Goal: Find specific fact: Find specific fact

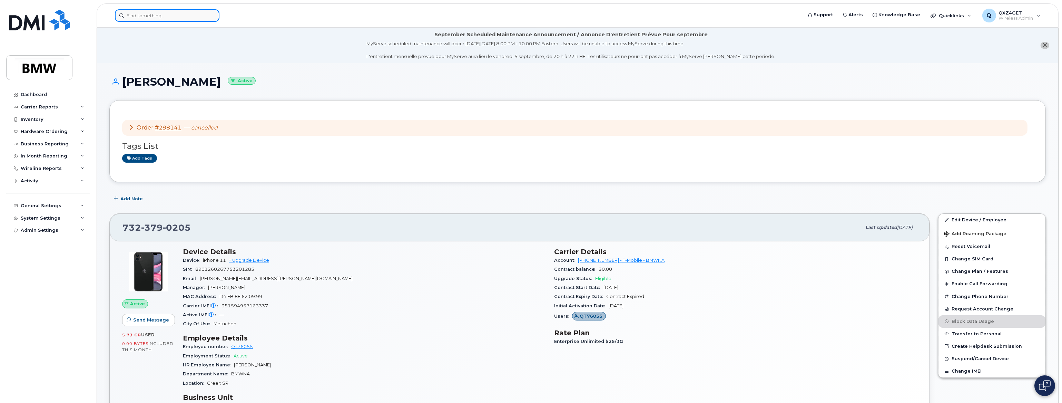
click at [145, 17] on input at bounding box center [167, 15] width 105 height 12
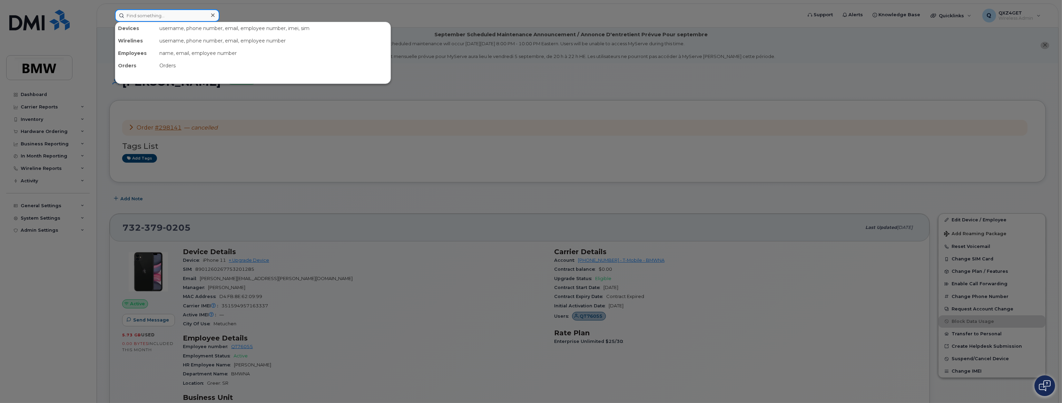
paste input "qta9288"
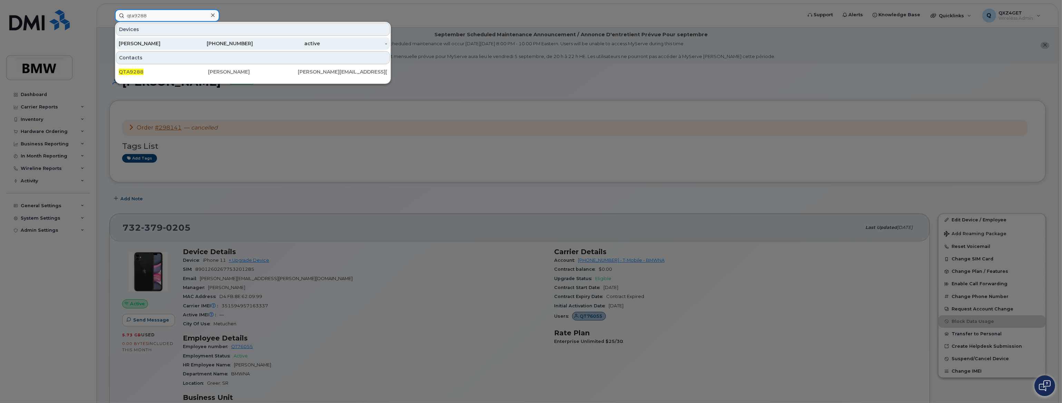
type input "qta9288"
click at [125, 41] on div "[PERSON_NAME]" at bounding box center [152, 43] width 67 height 7
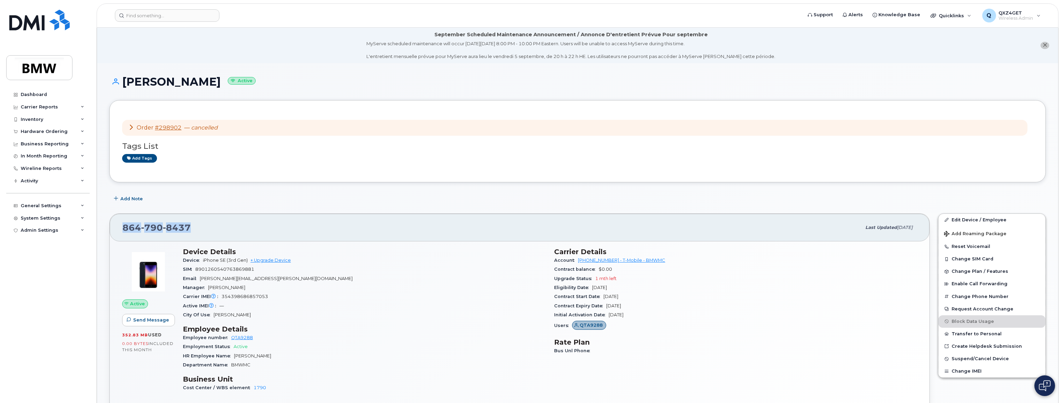
drag, startPoint x: 190, startPoint y: 224, endPoint x: 122, endPoint y: 221, distance: 68.1
click at [122, 221] on div "[PHONE_NUMBER] Last updated [DATE]" at bounding box center [520, 228] width 820 height 28
copy span "[PHONE_NUMBER]"
click at [137, 12] on input at bounding box center [167, 15] width 105 height 12
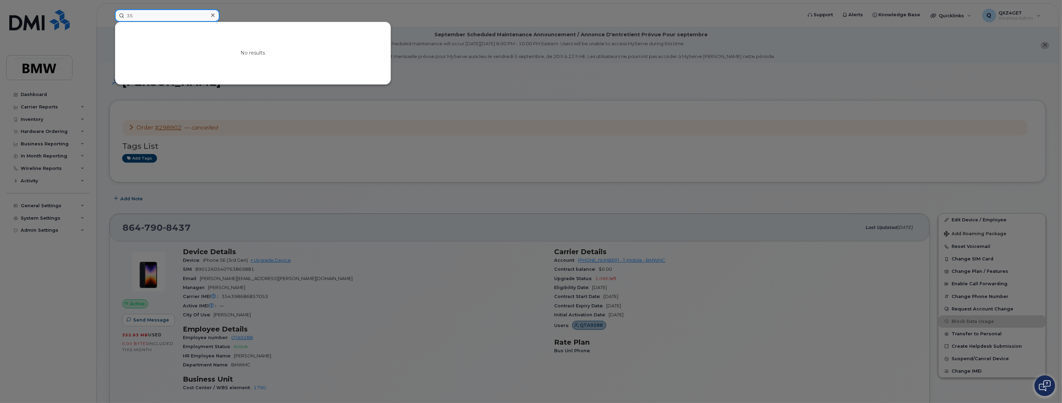
type input "3"
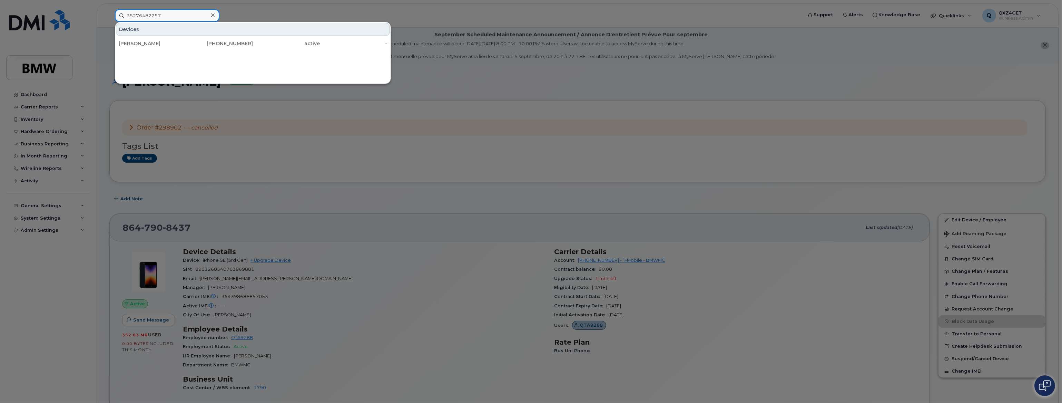
click at [167, 11] on input "35276482257" at bounding box center [167, 15] width 105 height 12
drag, startPoint x: 167, startPoint y: 12, endPoint x: 176, endPoint y: 15, distance: 9.9
click at [166, 13] on input "35276482257" at bounding box center [167, 15] width 105 height 12
type input "35276482257"
click at [212, 15] on icon at bounding box center [212, 14] width 3 height 3
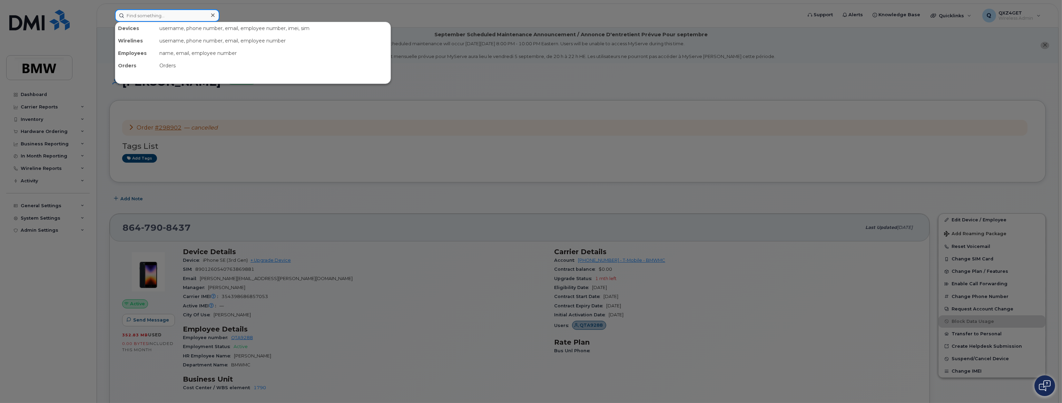
click at [158, 14] on input at bounding box center [167, 15] width 105 height 12
type input "35276482294"
